Goal: Information Seeking & Learning: Learn about a topic

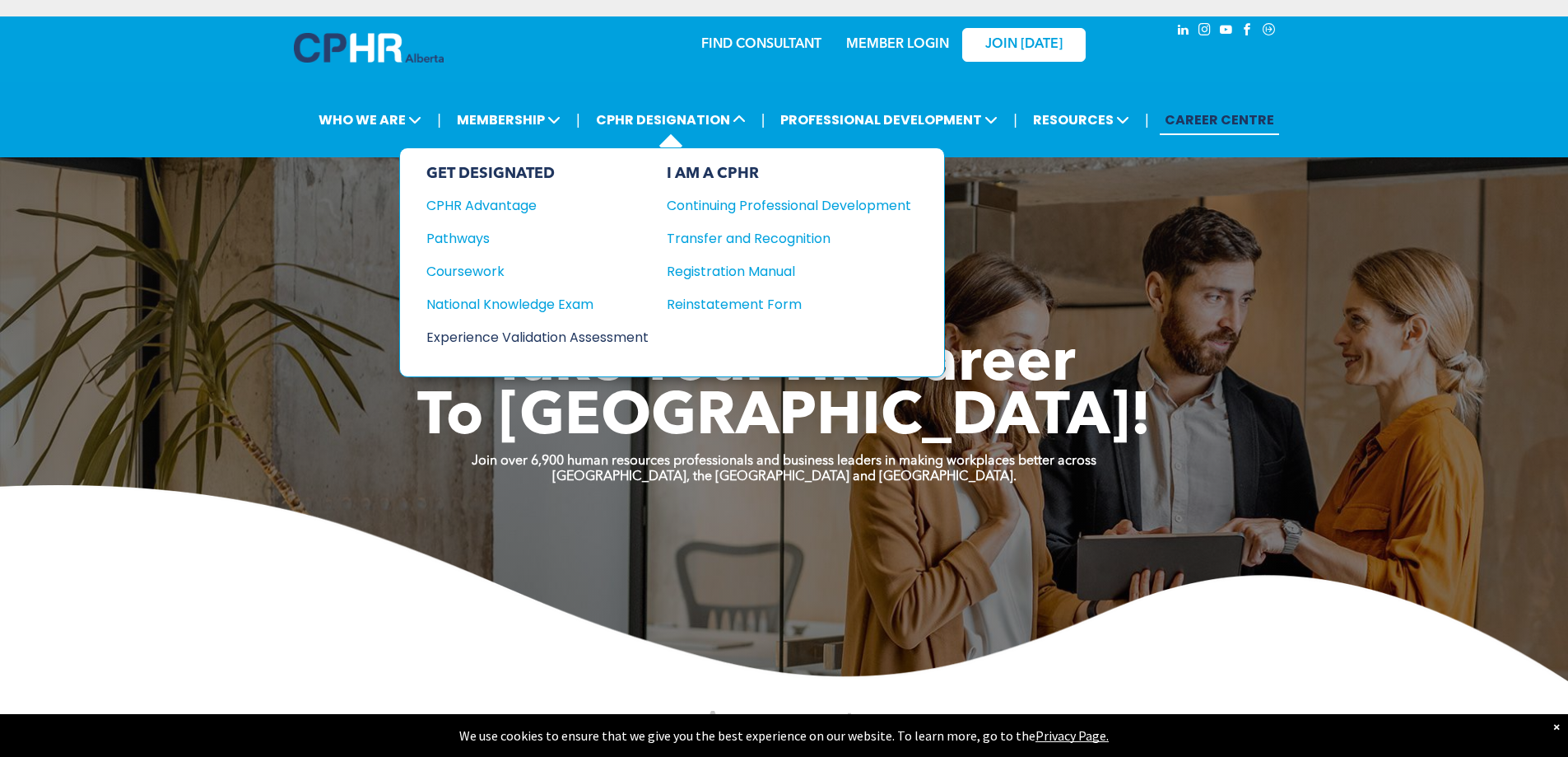
click at [533, 327] on div "Experience Validation Assessment" at bounding box center [527, 337] width 200 height 21
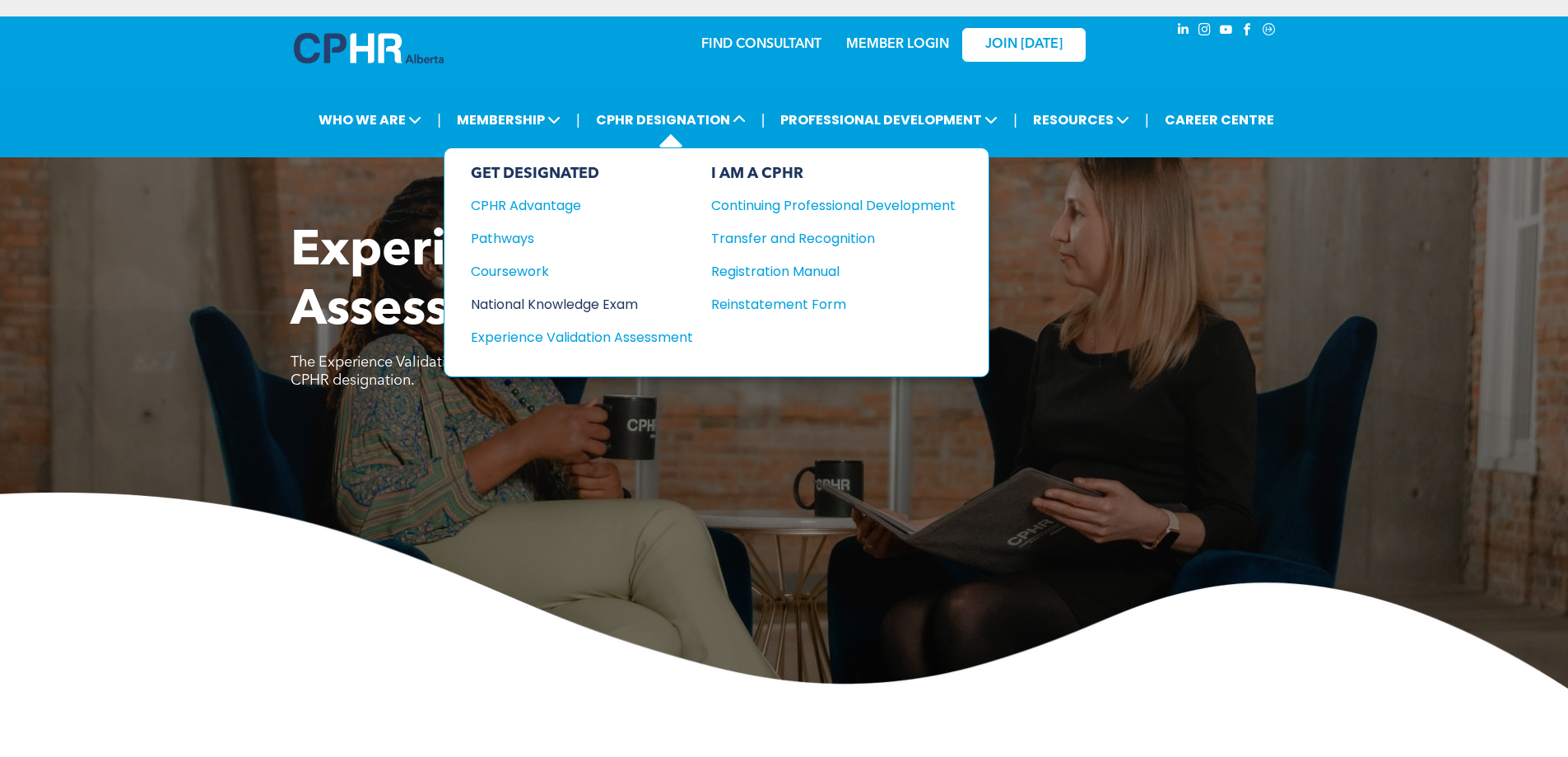
click at [549, 294] on div "National Knowledge Exam" at bounding box center [571, 304] width 200 height 21
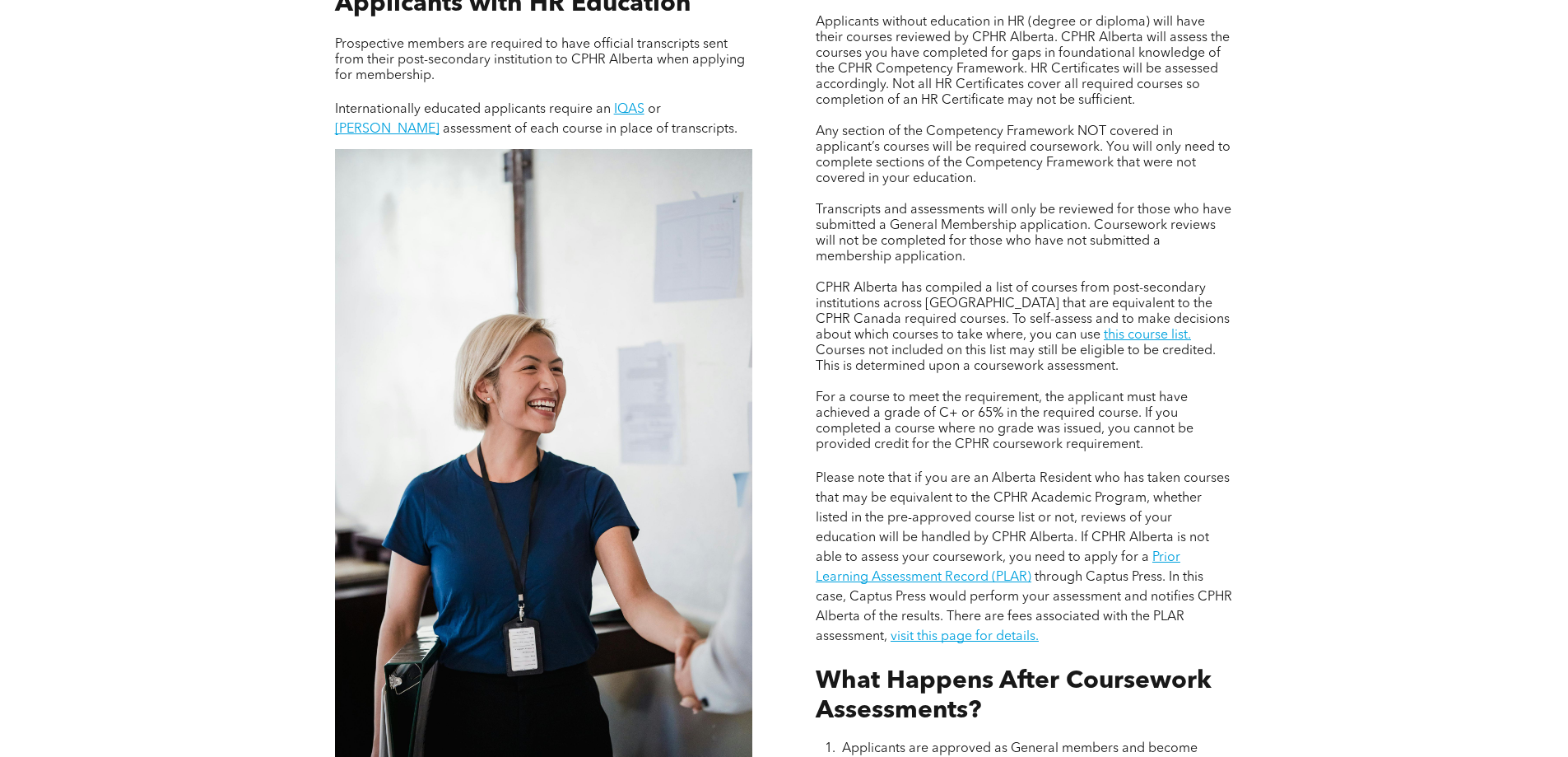
scroll to position [1482, 0]
